Goal: Obtain resource: Download file/media

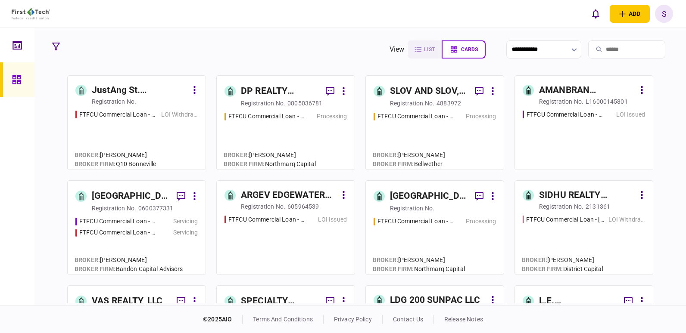
click at [67, 40] on section at bounding box center [60, 50] width 24 height 22
click at [602, 53] on input "search" at bounding box center [626, 49] width 77 height 18
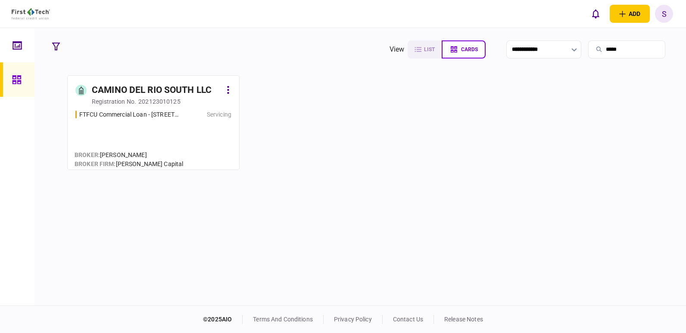
type input "*****"
click at [152, 88] on div "CAMINO DEL RIO SOUTH LLC" at bounding box center [152, 91] width 120 height 14
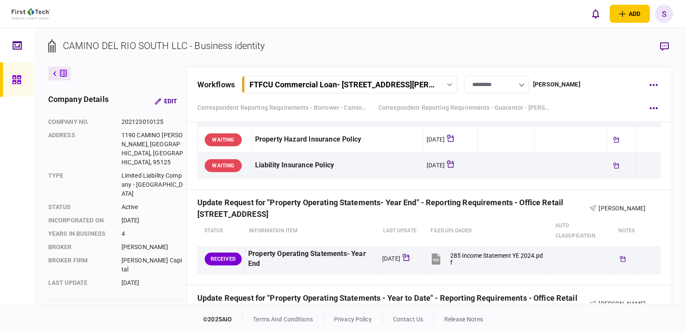
scroll to position [646, 0]
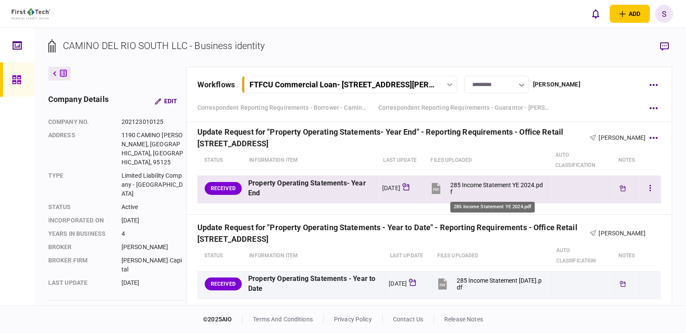
click at [505, 185] on div "285 Income Statement YE 2024.pdf" at bounding box center [496, 189] width 93 height 14
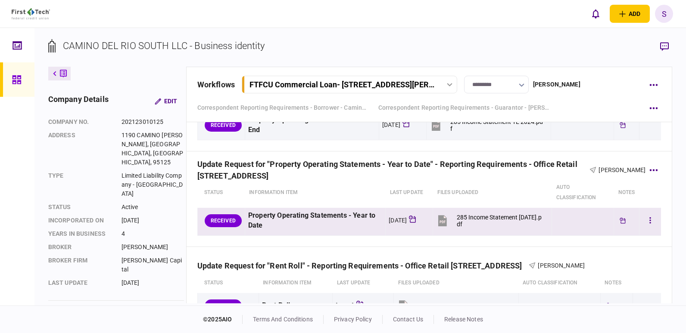
scroll to position [732, 0]
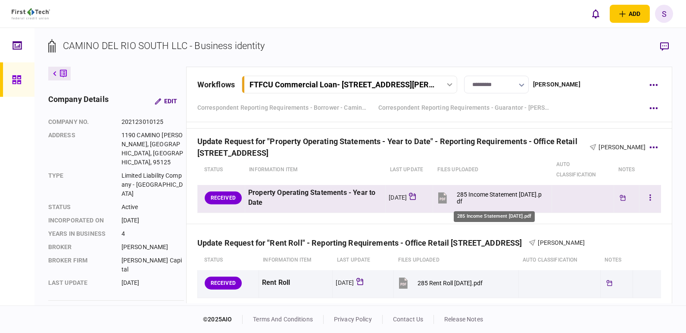
click at [511, 193] on div "285 Income Statement [DATE].pdf" at bounding box center [500, 198] width 87 height 14
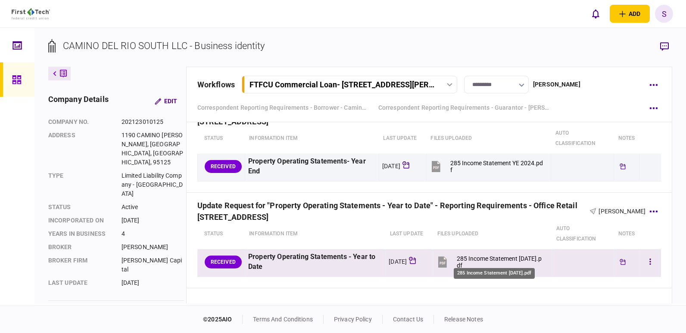
scroll to position [646, 0]
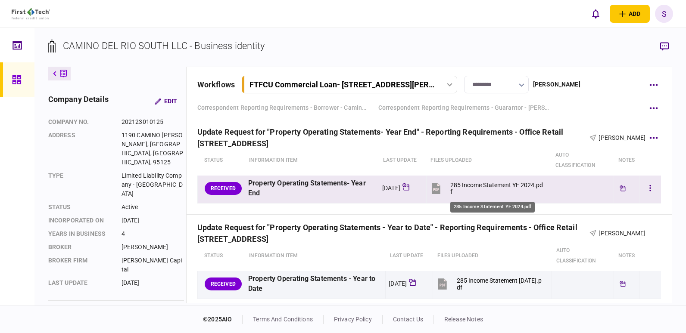
click at [492, 183] on div "285 Income Statement YE 2024.pdf" at bounding box center [496, 189] width 93 height 14
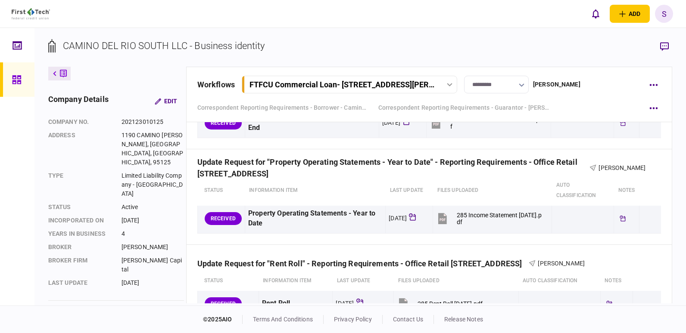
scroll to position [732, 0]
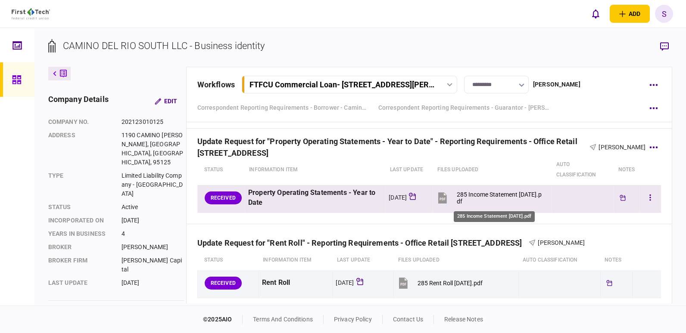
click at [476, 196] on div "285 Income Statement [DATE].pdf" at bounding box center [500, 198] width 87 height 14
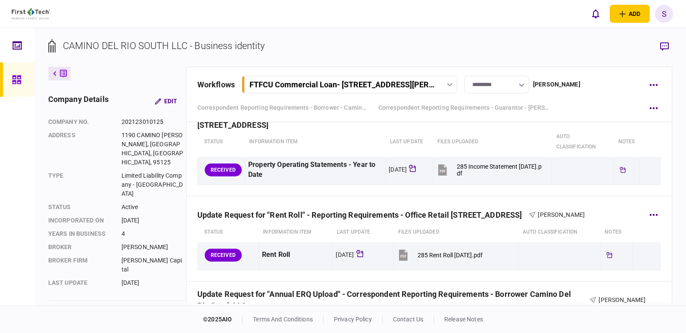
scroll to position [775, 0]
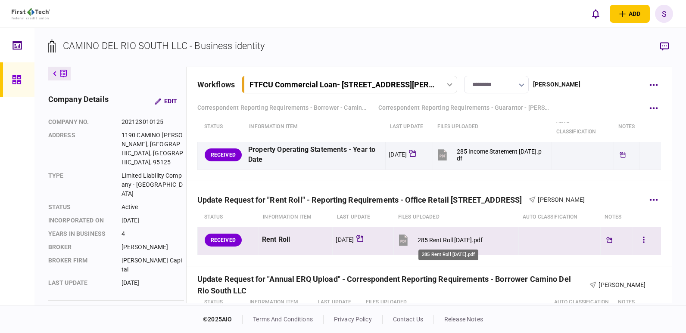
click at [453, 240] on div "285 Rent Roll [DATE].pdf" at bounding box center [449, 240] width 65 height 7
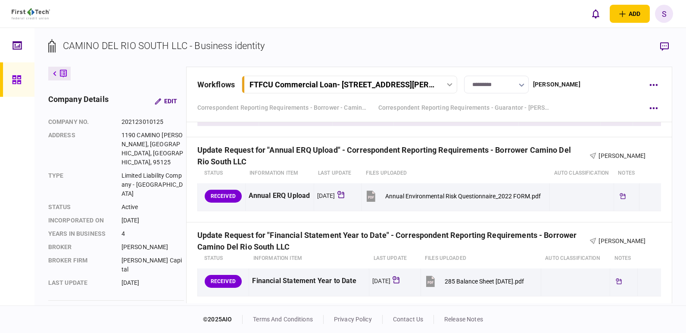
scroll to position [948, 0]
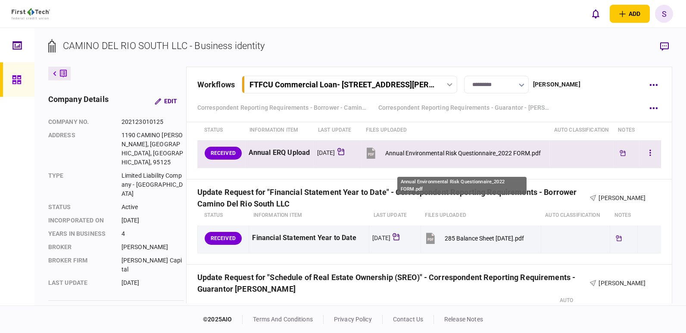
click at [470, 157] on div "Annual Environmental Risk Questionnaire_2022 FORM.pdf" at bounding box center [462, 153] width 155 height 7
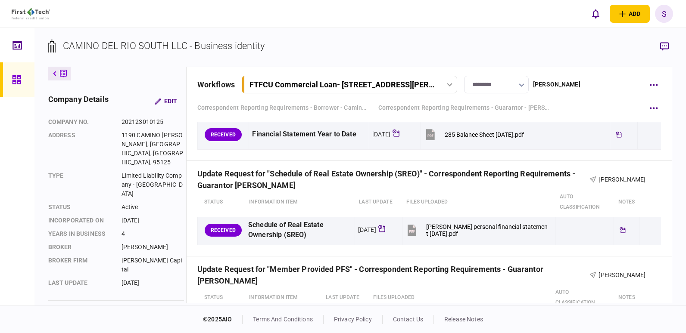
scroll to position [1077, 0]
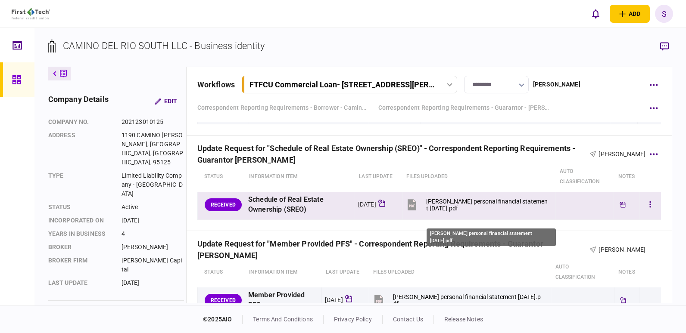
click at [480, 212] on div "[PERSON_NAME] personal financial statement [DATE].pdf" at bounding box center [487, 205] width 122 height 14
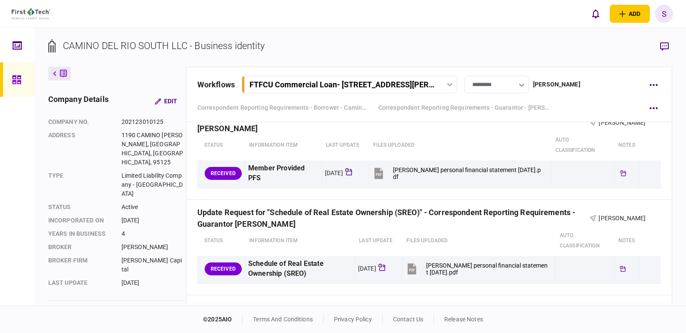
scroll to position [1206, 0]
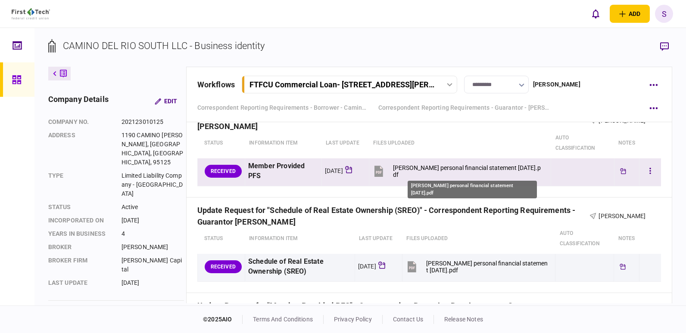
click at [496, 171] on div "[PERSON_NAME] personal financial statement [DATE].pdf" at bounding box center [468, 172] width 150 height 14
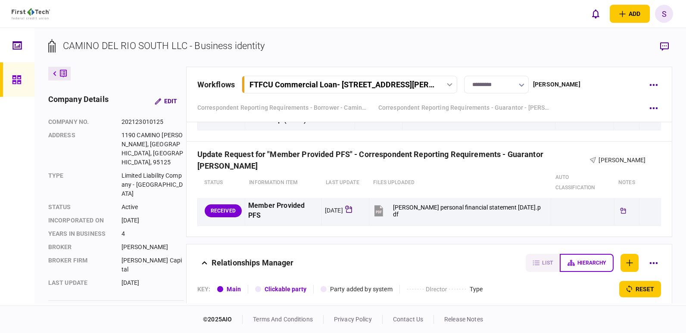
scroll to position [1378, 0]
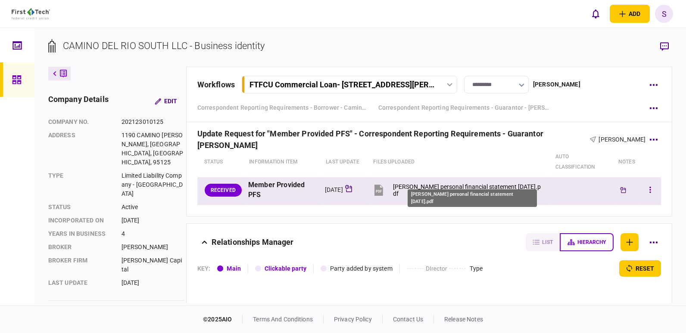
click at [454, 183] on div "[PERSON_NAME] personal financial statement [DATE].pdf" at bounding box center [468, 190] width 150 height 14
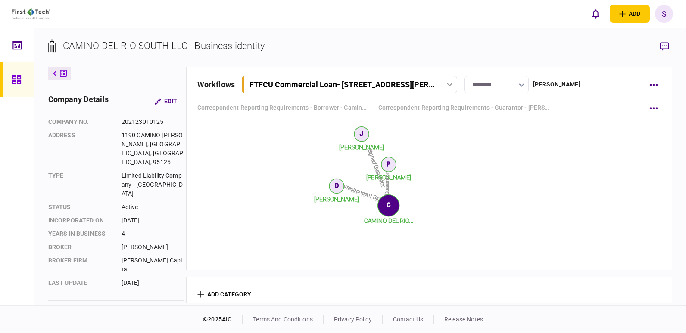
scroll to position [1569, 0]
